Goal: Transaction & Acquisition: Purchase product/service

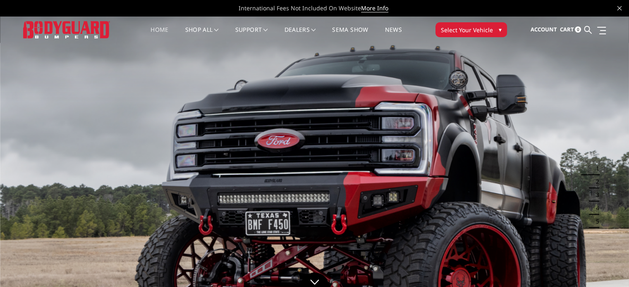
click at [494, 32] on button "Select Your Vehicle ▾" at bounding box center [471, 29] width 72 height 15
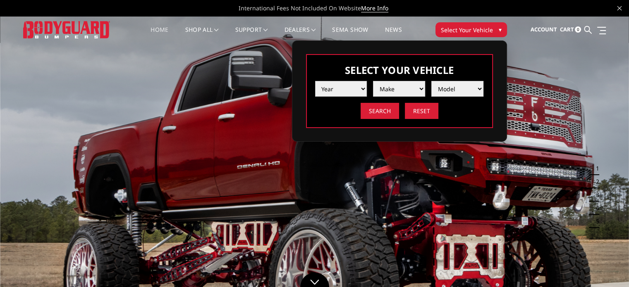
click at [361, 86] on select "Year 2025 2024 2023 2022 2021 2020 2019 2018 2017 2016 2015 2014 2013 2012 2011…" at bounding box center [341, 89] width 52 height 16
select select "yr_2017"
click at [315, 81] on select "Year 2025 2024 2023 2022 2021 2020 2019 2018 2017 2016 2015 2014 2013 2012 2011…" at bounding box center [341, 89] width 52 height 16
click at [418, 87] on select "Make Chevrolet Ford GMC Nissan Ram Toyota" at bounding box center [399, 89] width 52 height 16
select select "mk_ram"
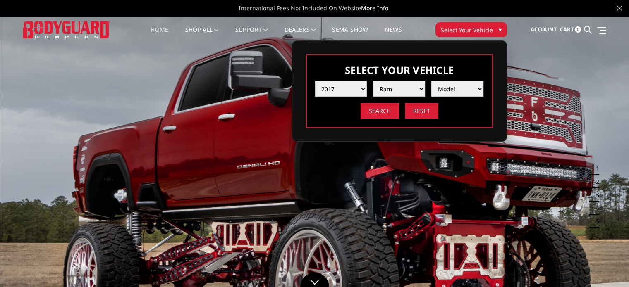
click at [373, 81] on select "Make Chevrolet Ford GMC Nissan Ram Toyota" at bounding box center [399, 89] width 52 height 16
click at [480, 86] on select "Model 1500 5-Lug 1500 Rebel 2500 / 3500 4500 / 5500" at bounding box center [457, 89] width 52 height 16
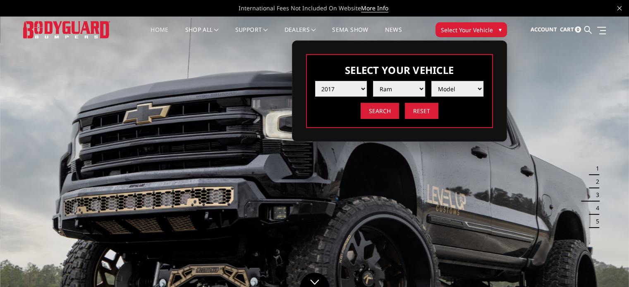
select select "md_2500-3500"
click at [431, 81] on select "Model 1500 5-Lug 1500 Rebel 2500 / 3500 4500 / 5500" at bounding box center [457, 89] width 52 height 16
click at [389, 113] on input "Search" at bounding box center [379, 111] width 38 height 16
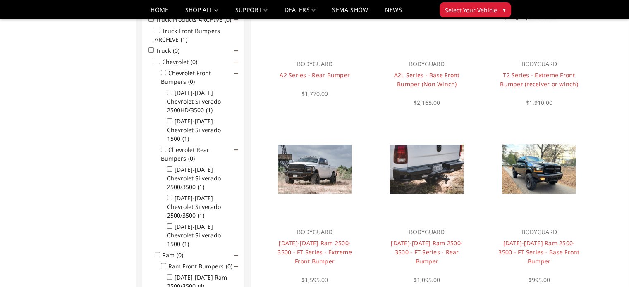
scroll to position [190, 0]
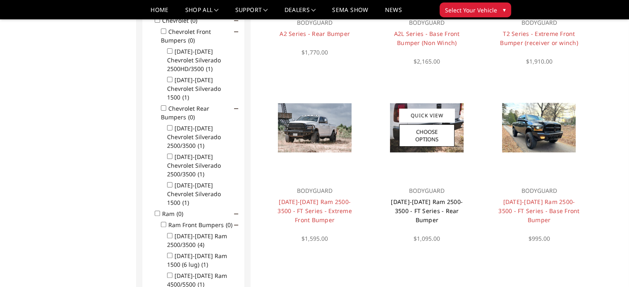
click at [429, 205] on link "2010-2018 Ram 2500-3500 - FT Series - Rear Bumper" at bounding box center [427, 211] width 72 height 26
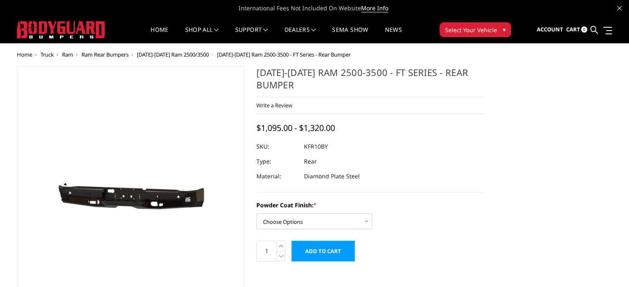
scroll to position [41, 0]
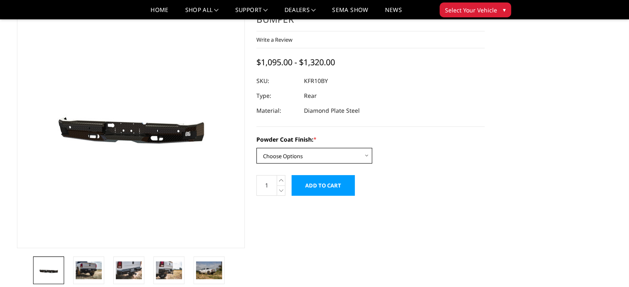
click at [370, 153] on select "Choose Options Bare Metal Gloss Black Powder Coat Textured Black Powder Coat" at bounding box center [314, 156] width 116 height 16
click at [256, 148] on select "Choose Options Bare Metal Gloss Black Powder Coat Textured Black Powder Coat" at bounding box center [314, 156] width 116 height 16
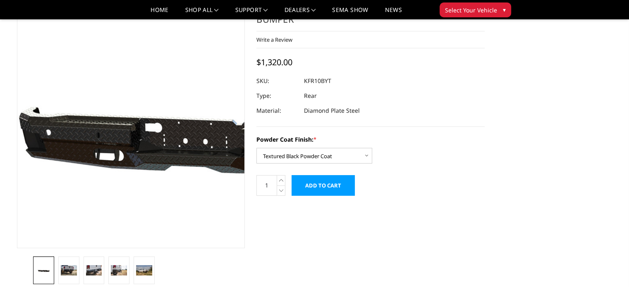
click at [76, 135] on img at bounding box center [203, 125] width 529 height 237
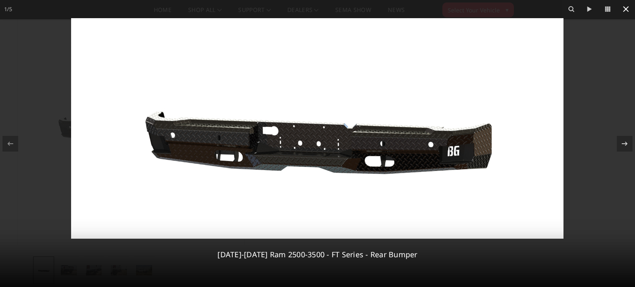
click at [628, 10] on icon at bounding box center [626, 9] width 10 height 10
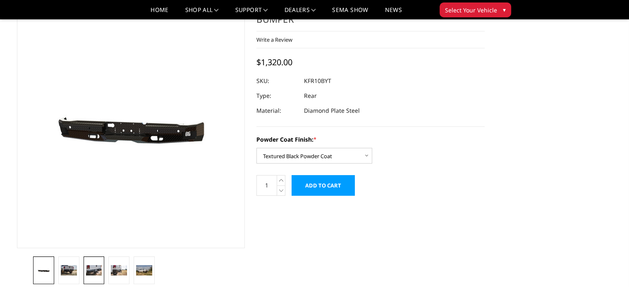
click at [91, 270] on img at bounding box center [94, 270] width 16 height 11
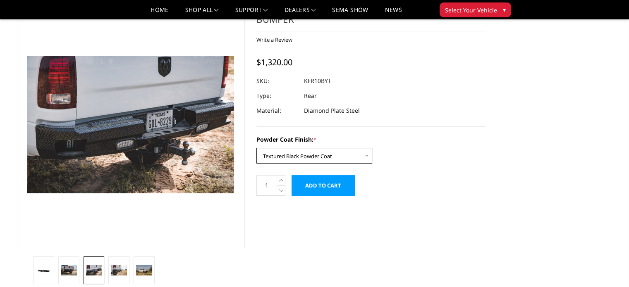
click at [365, 158] on select "Choose Options Bare Metal Gloss Black Powder Coat Textured Black Powder Coat" at bounding box center [314, 156] width 116 height 16
select select "3412"
click at [256, 148] on select "Choose Options Bare Metal Gloss Black Powder Coat Textured Black Powder Coat" at bounding box center [314, 156] width 116 height 16
click at [116, 270] on img at bounding box center [119, 270] width 16 height 11
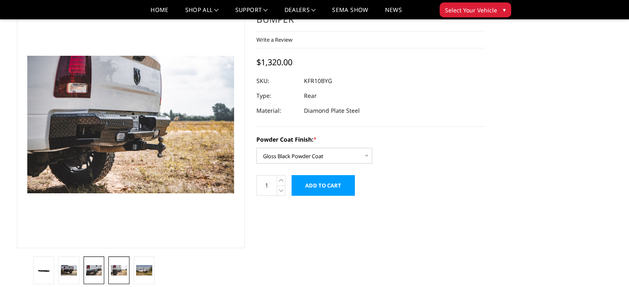
click at [86, 275] on img at bounding box center [94, 270] width 16 height 11
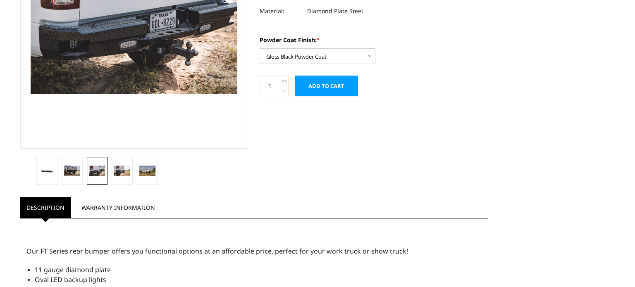
scroll to position [0, 0]
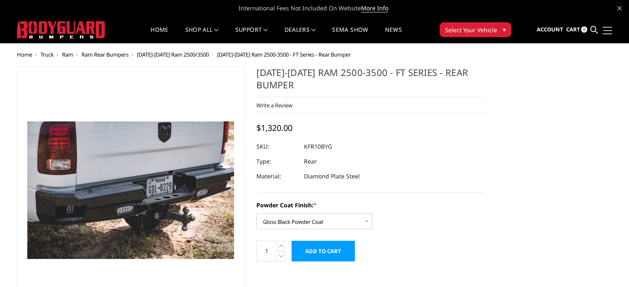
click at [605, 29] on link at bounding box center [606, 30] width 12 height 9
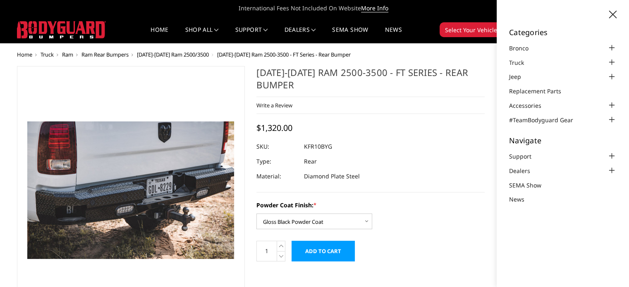
click at [321, 251] on input "Add to Cart" at bounding box center [322, 251] width 63 height 21
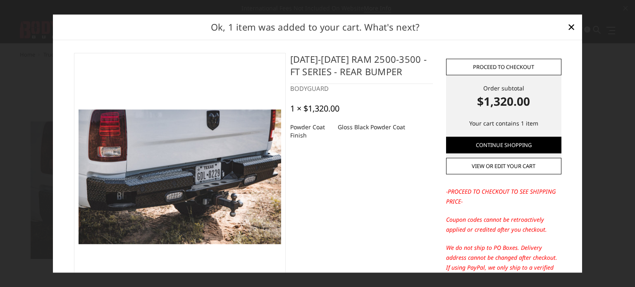
click at [499, 66] on link "Proceed to checkout" at bounding box center [503, 67] width 115 height 17
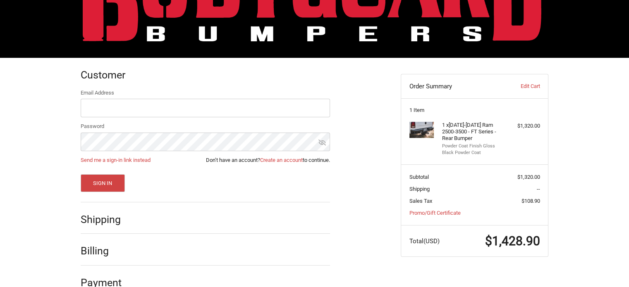
scroll to position [83, 0]
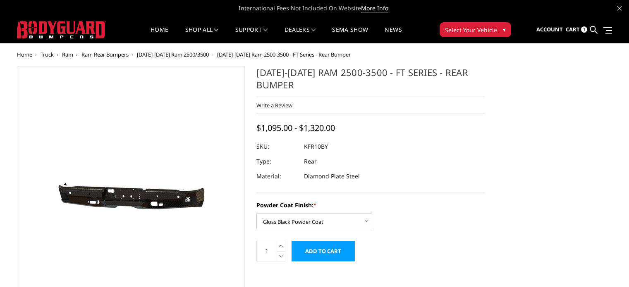
select select "3412"
click at [584, 31] on span "1" at bounding box center [584, 29] width 6 height 6
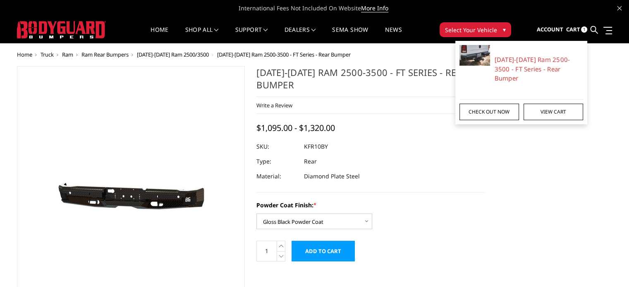
click at [492, 104] on link "Check out now" at bounding box center [489, 112] width 60 height 17
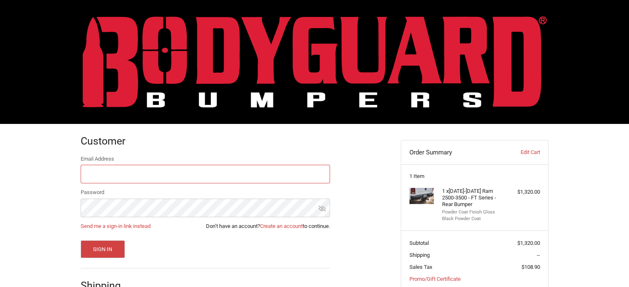
scroll to position [66, 0]
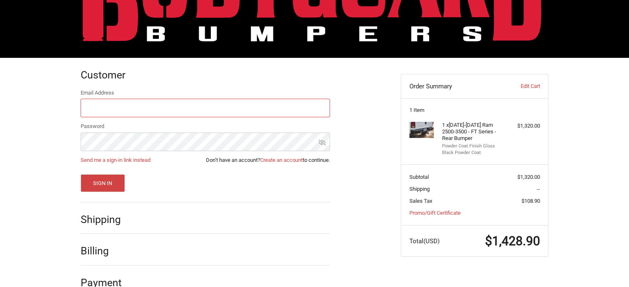
click at [117, 111] on input "Email Address" at bounding box center [205, 108] width 249 height 19
click at [324, 142] on icon at bounding box center [321, 142] width 7 height 7
click at [110, 186] on button "Sign In" at bounding box center [103, 183] width 44 height 18
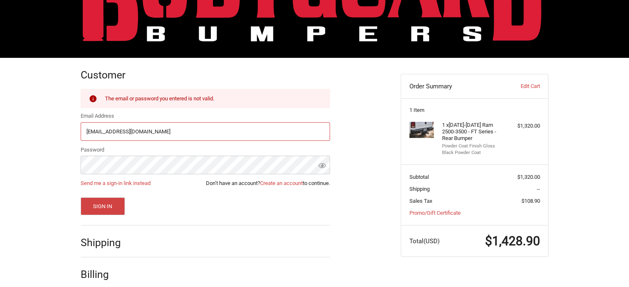
click at [160, 134] on input "[EMAIL_ADDRESS][DOMAIN_NAME]" at bounding box center [205, 131] width 249 height 19
type input "[EMAIL_ADDRESS][DOMAIN_NAME]"
click at [101, 208] on button "Sign In" at bounding box center [103, 207] width 44 height 18
